Goal: Register for event/course

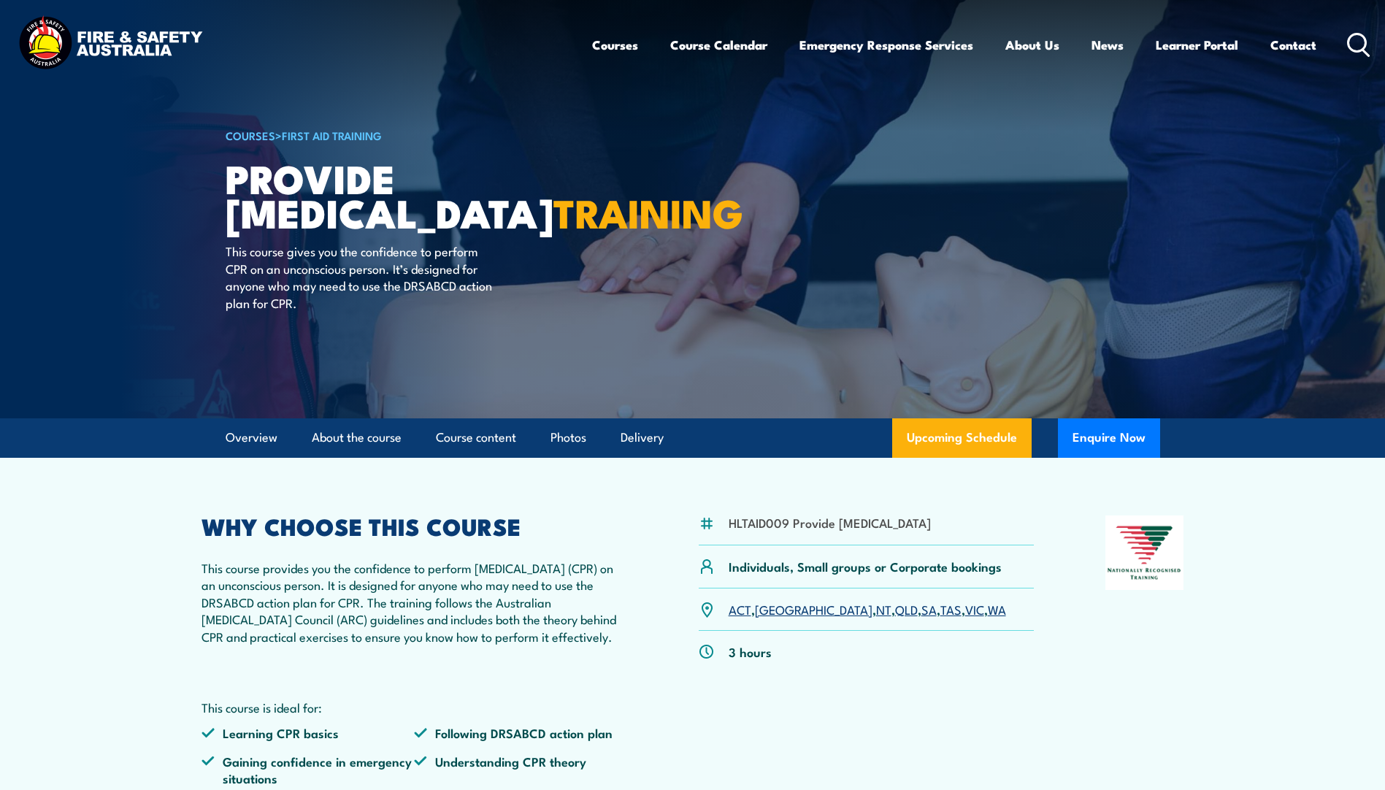
click at [965, 617] on link "VIC" at bounding box center [974, 609] width 19 height 18
click at [987, 617] on link "WA" at bounding box center [996, 609] width 18 height 18
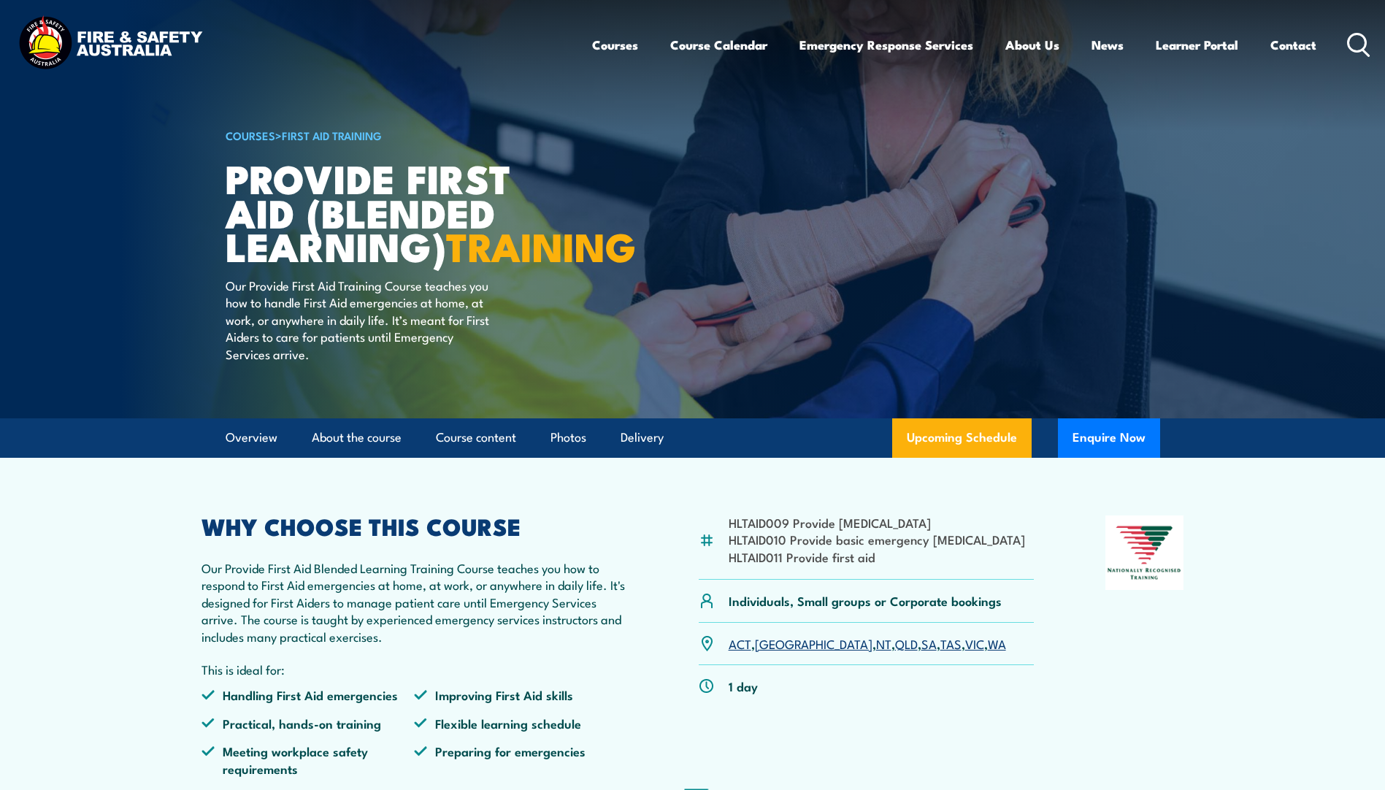
click at [987, 652] on link "WA" at bounding box center [996, 643] width 18 height 18
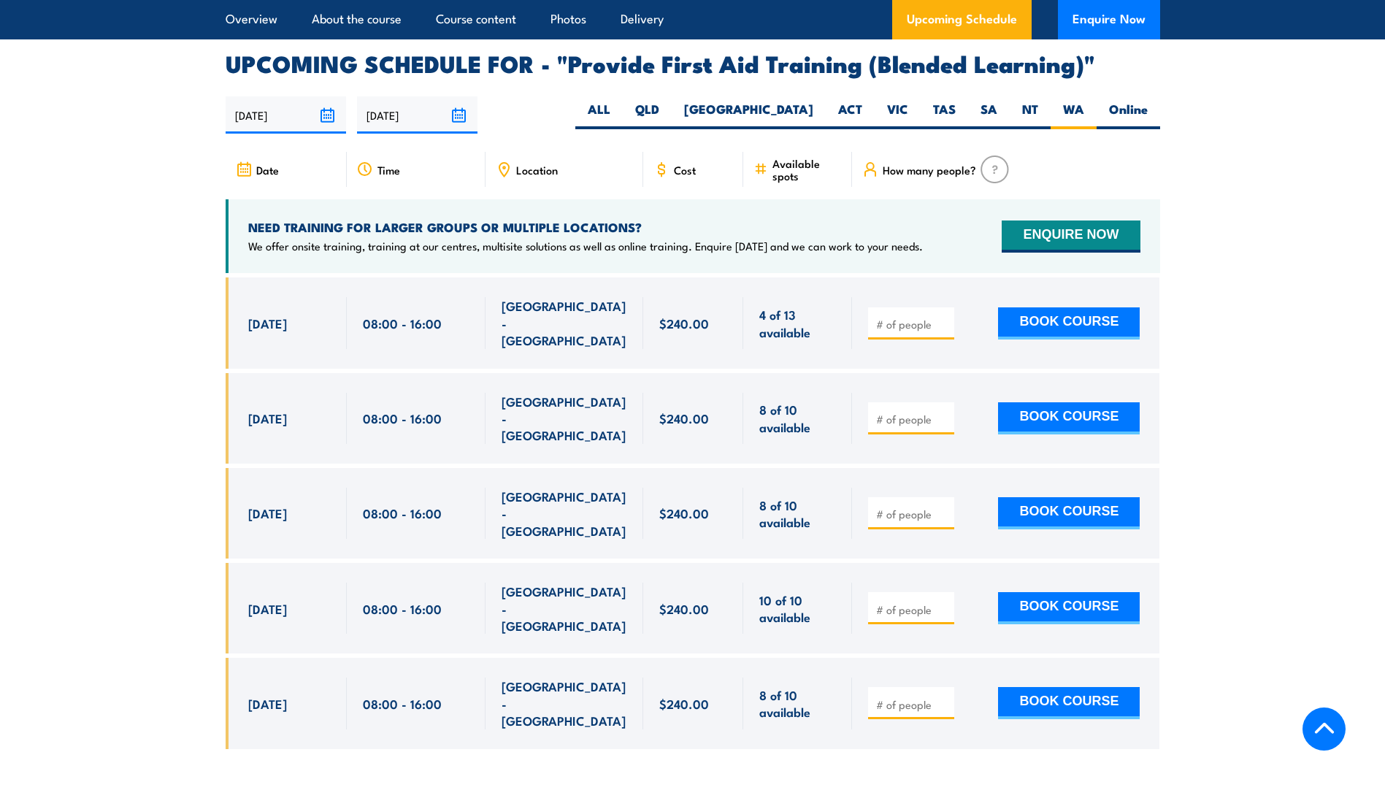
scroll to position [2844, 0]
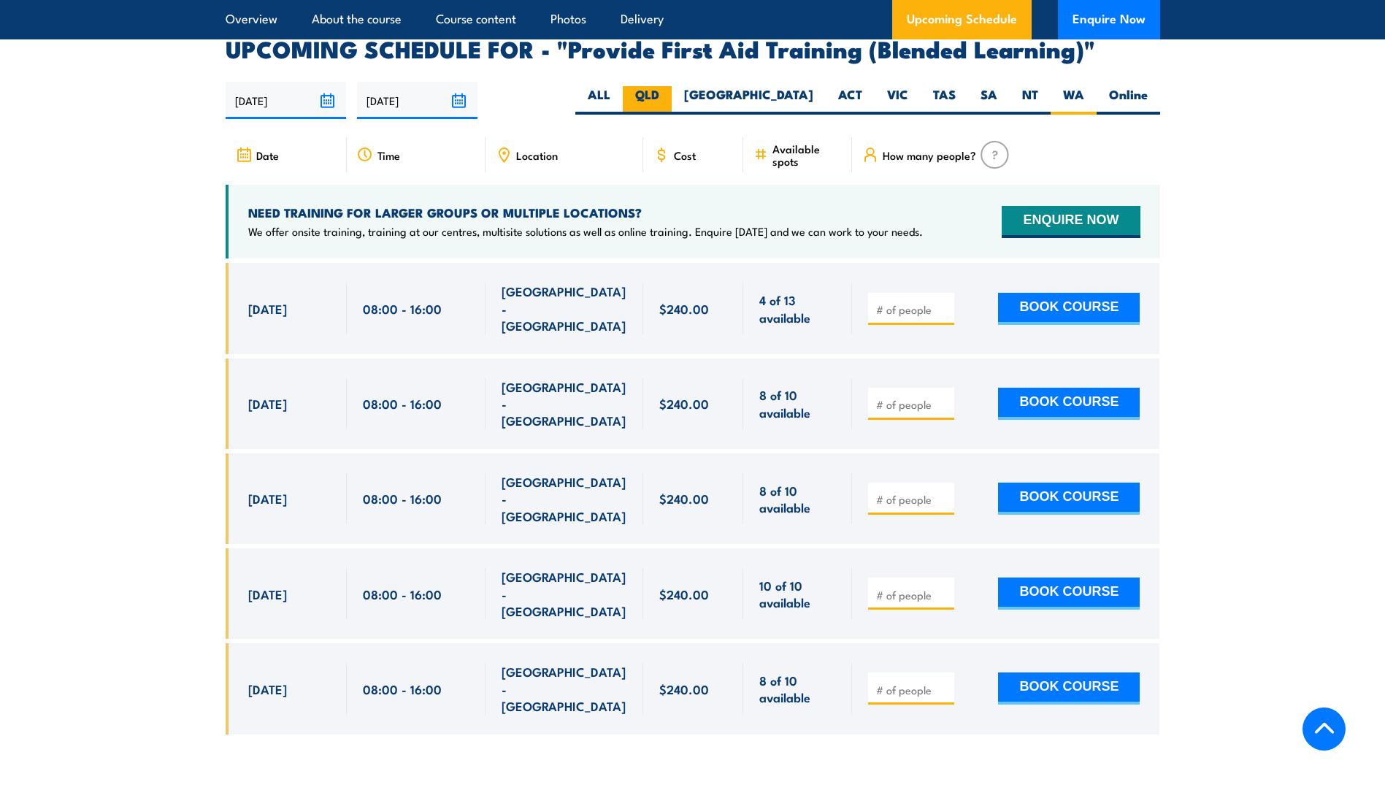
click at [671, 102] on label "QLD" at bounding box center [647, 100] width 49 height 28
click at [669, 96] on input "QLD" at bounding box center [663, 90] width 9 height 9
radio input "true"
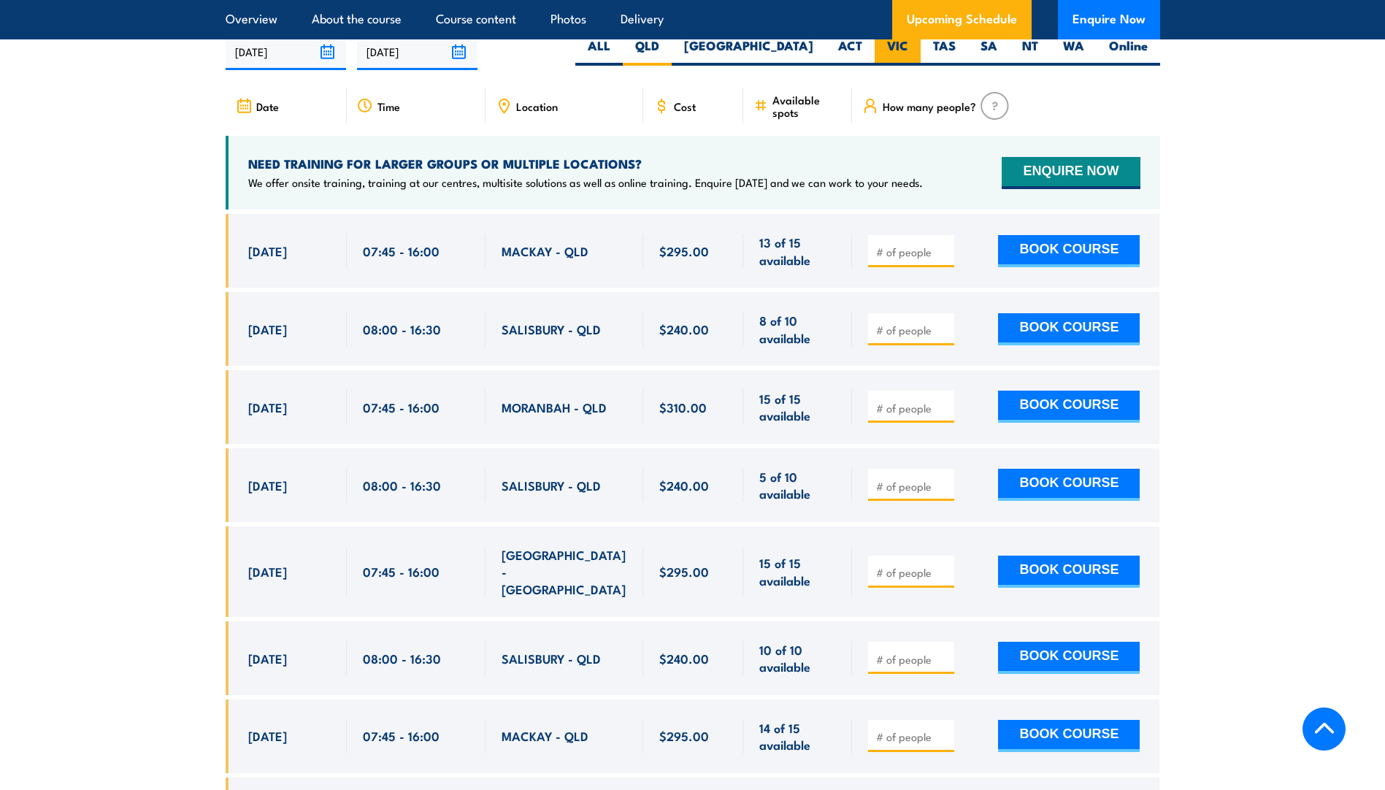
click at [901, 58] on label "VIC" at bounding box center [897, 51] width 46 height 28
click at [908, 47] on input "VIC" at bounding box center [912, 41] width 9 height 9
radio input "true"
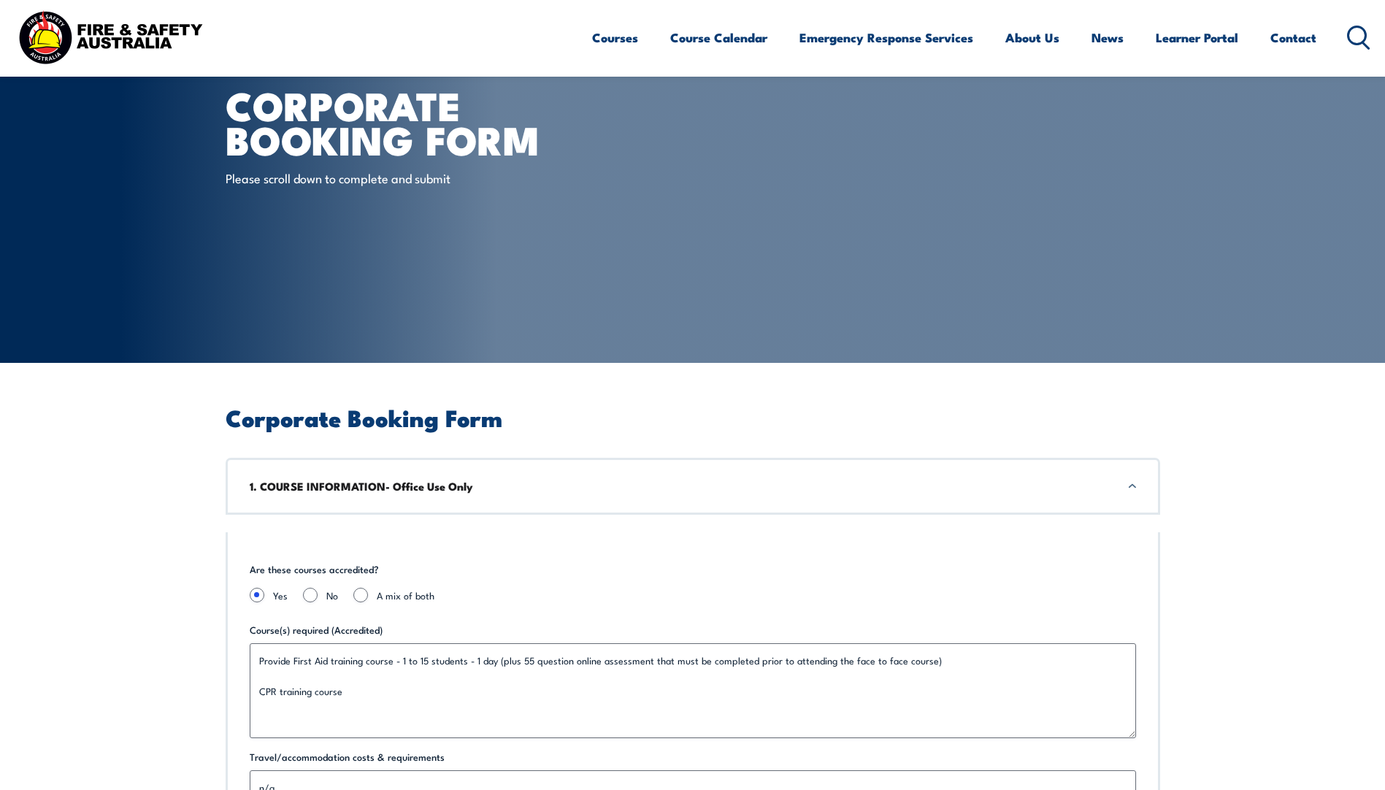
scroll to position [53, 0]
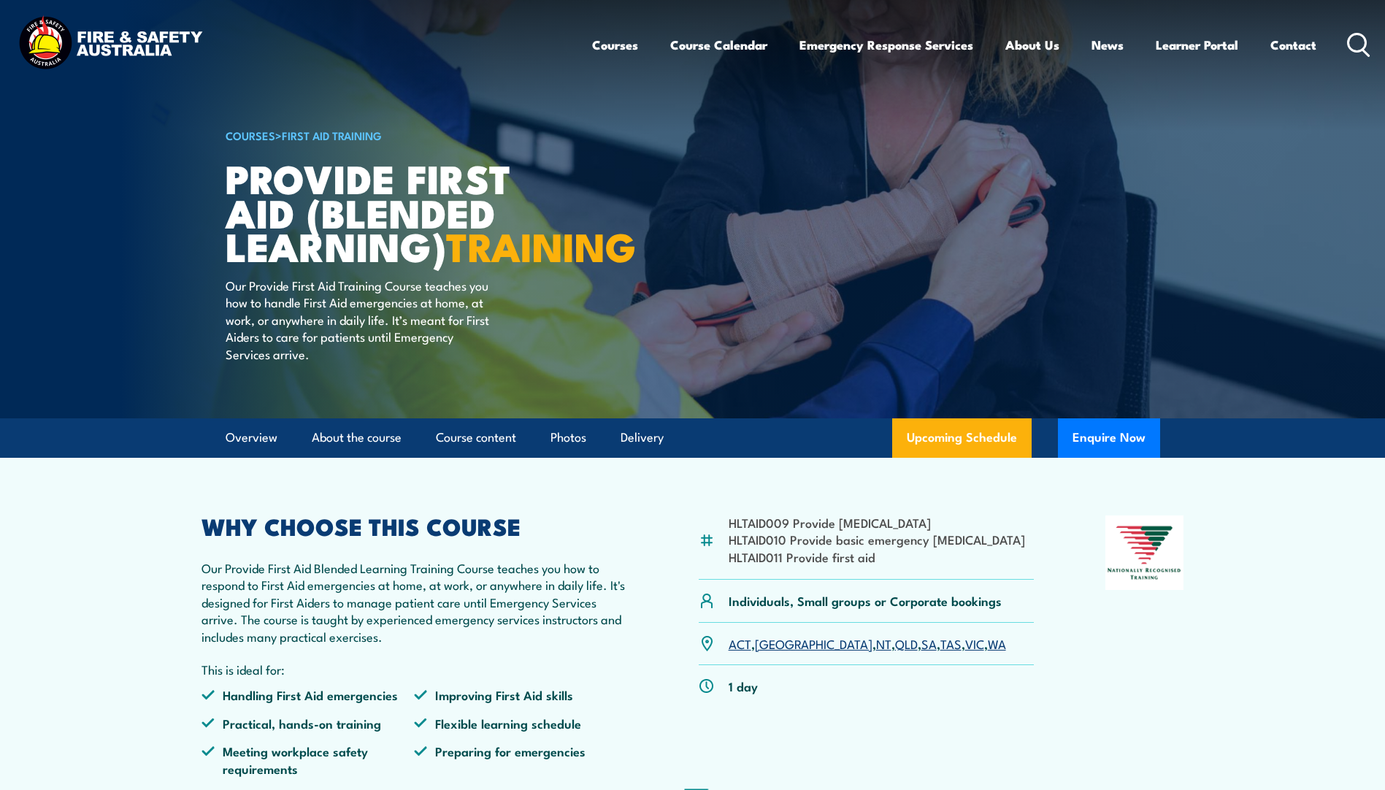
click at [895, 652] on link "QLD" at bounding box center [906, 643] width 23 height 18
